Goal: Task Accomplishment & Management: Complete application form

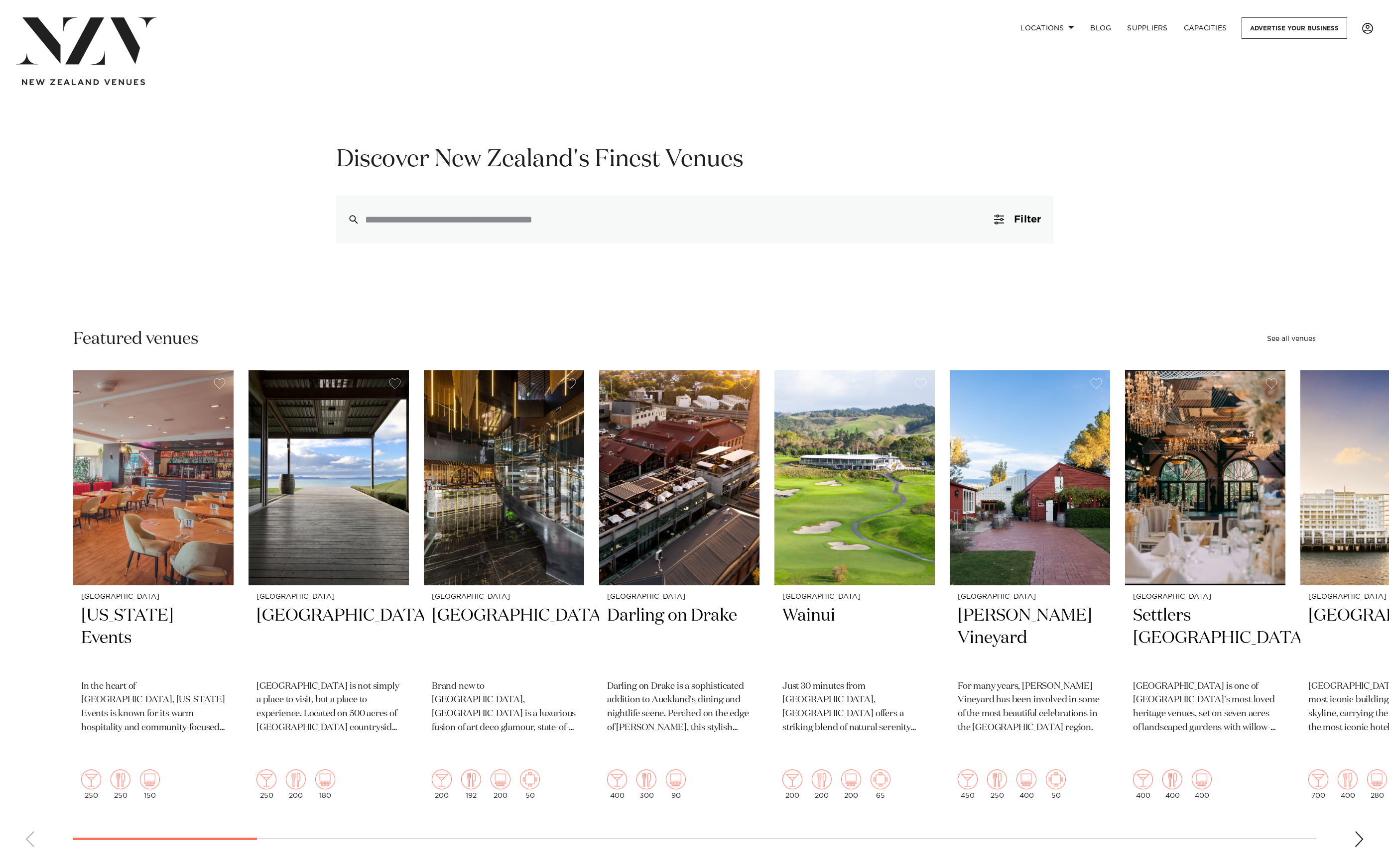
click at [1363, 28] on span at bounding box center [1367, 28] width 11 height 11
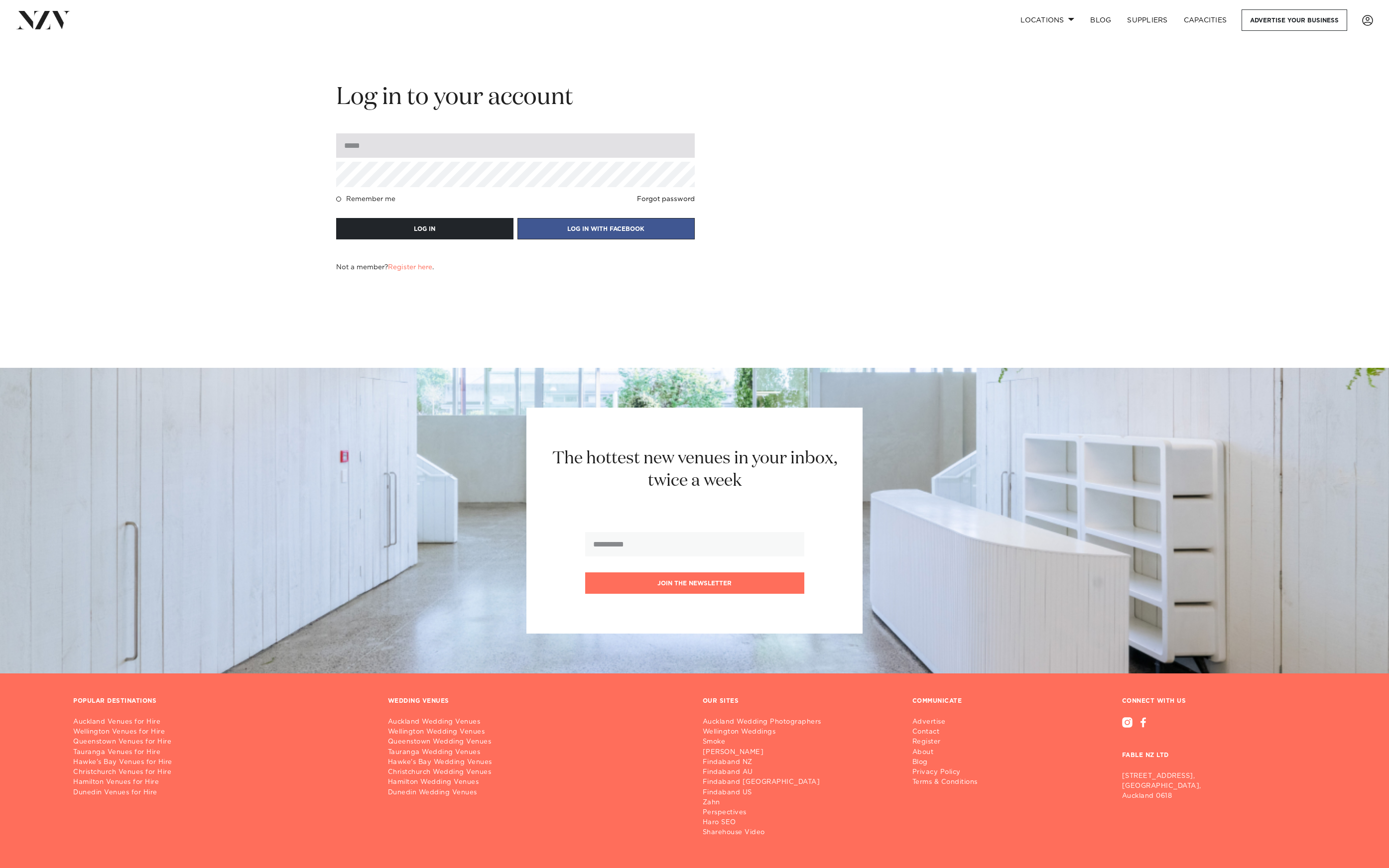
click at [455, 146] on input "email" at bounding box center [515, 146] width 359 height 25
type input "**********"
click at [336, 218] on button "LOG IN" at bounding box center [424, 229] width 177 height 22
